Goal: Navigation & Orientation: Find specific page/section

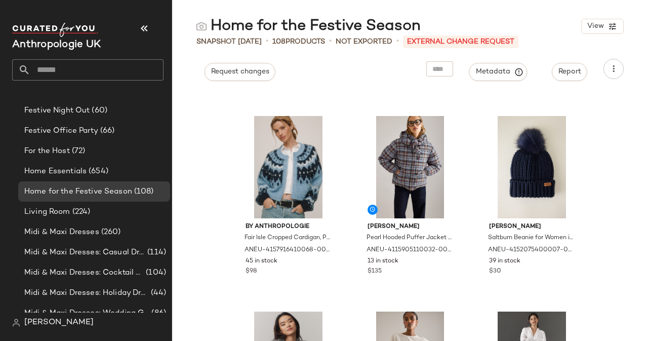
scroll to position [822, 0]
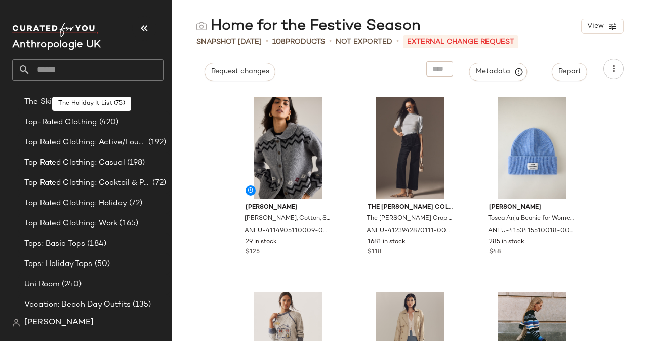
scroll to position [848, 0]
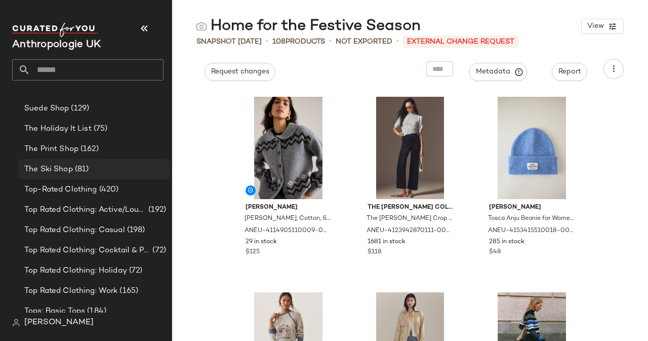
click at [86, 168] on span "(81)" at bounding box center [81, 170] width 16 height 12
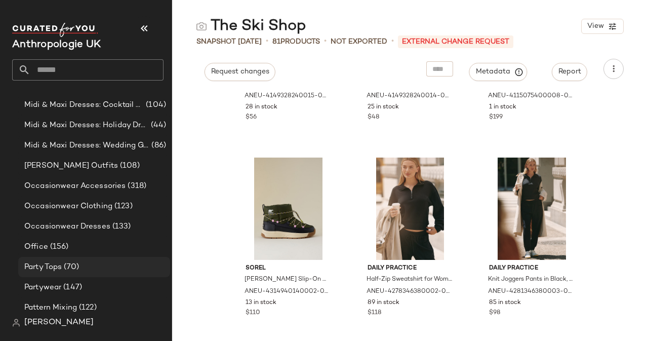
scroll to position [572, 0]
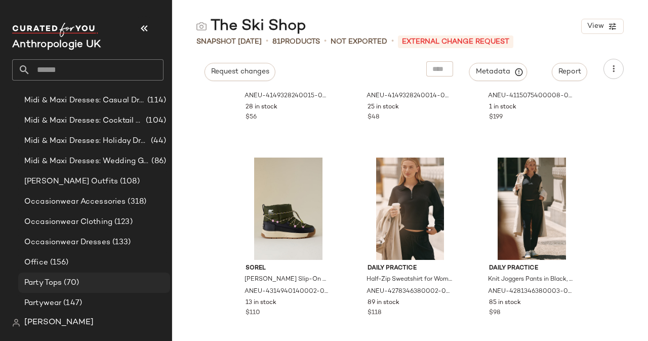
click at [76, 283] on span "(70)" at bounding box center [70, 283] width 17 height 12
